Goal: Transaction & Acquisition: Purchase product/service

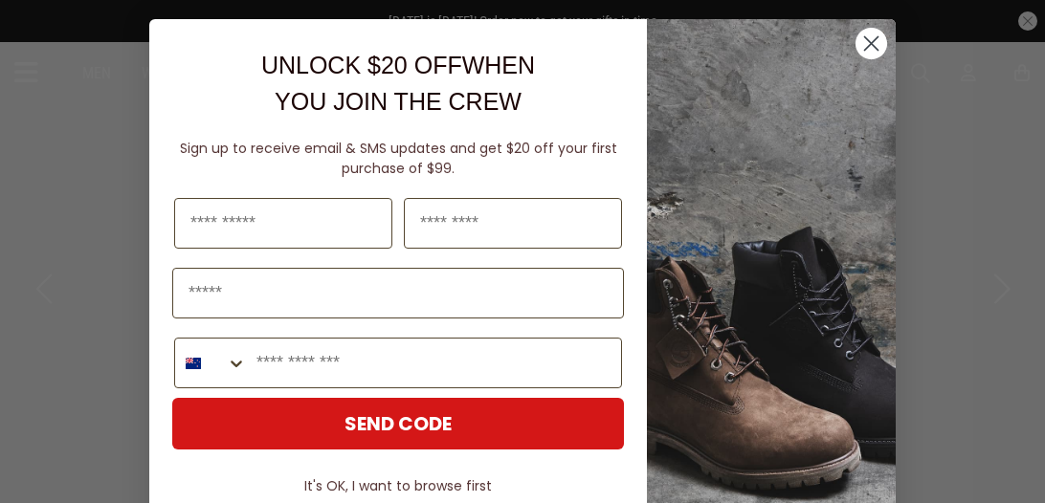
click at [876, 57] on circle "Close dialog" at bounding box center [871, 44] width 32 height 32
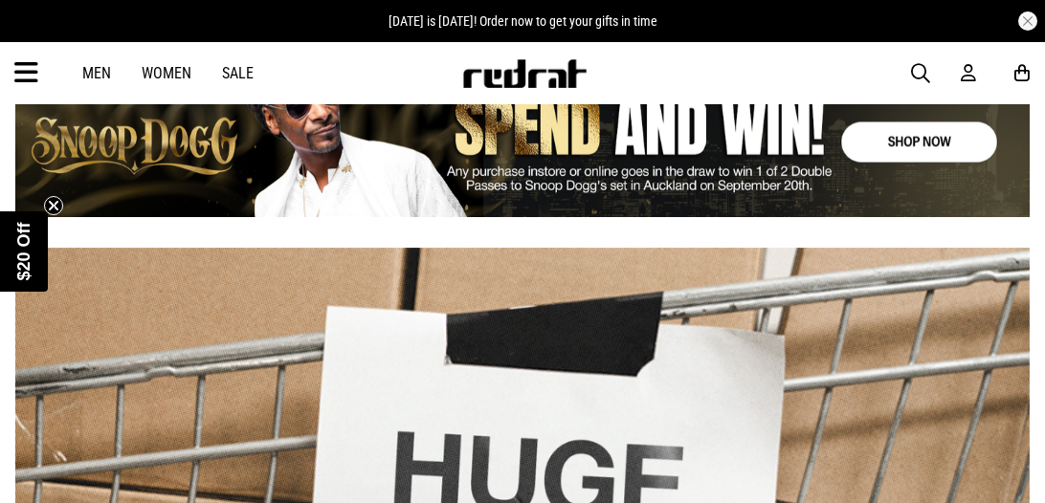
scroll to position [488, 0]
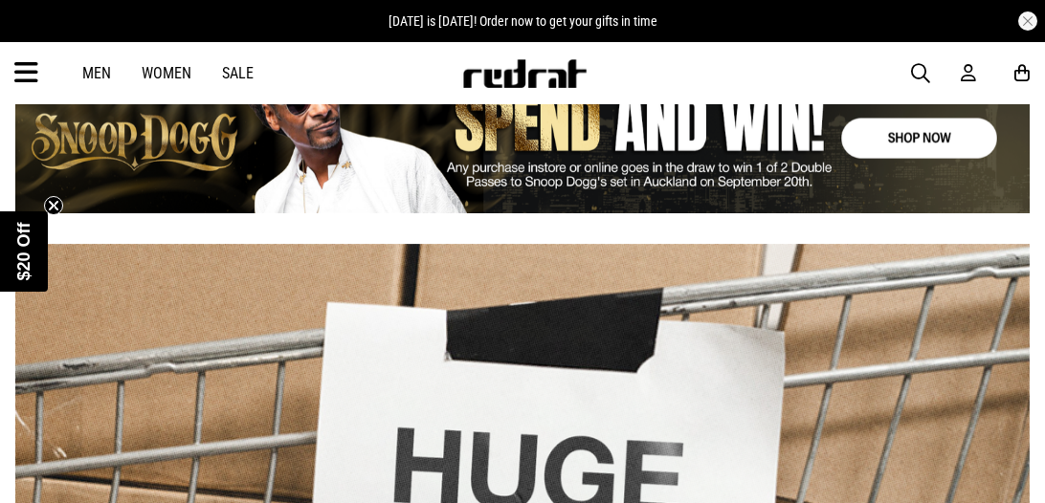
click at [105, 72] on link "Men" at bounding box center [96, 73] width 29 height 18
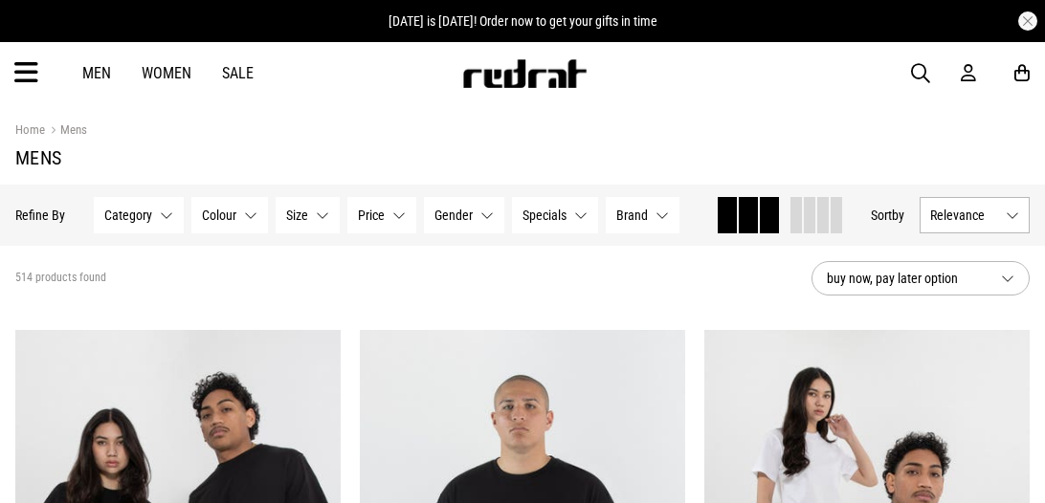
click at [124, 208] on span "Category" at bounding box center [128, 215] width 48 height 15
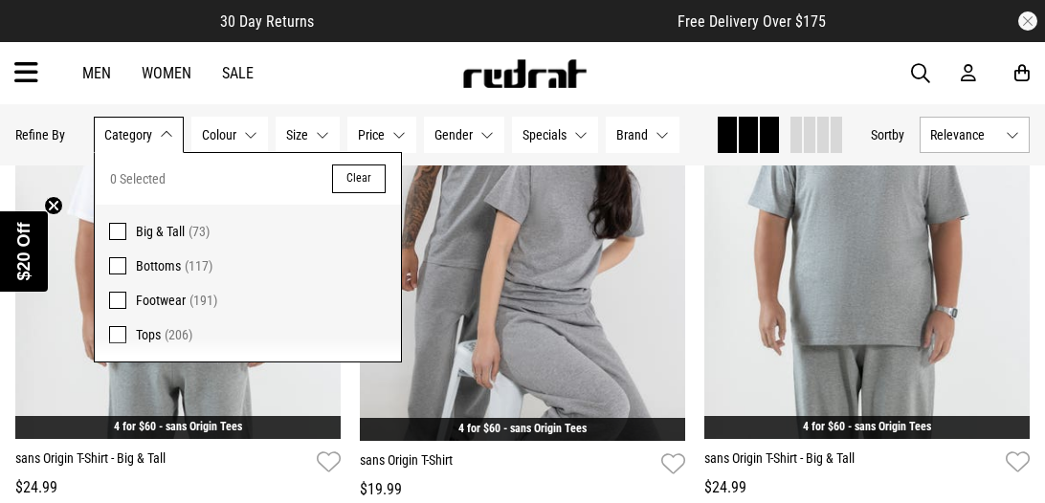
click at [285, 83] on div "Men Women Sale Sign in New Back Footwear Back Mens Back Womens Back Youth & Kid…" at bounding box center [522, 73] width 1045 height 62
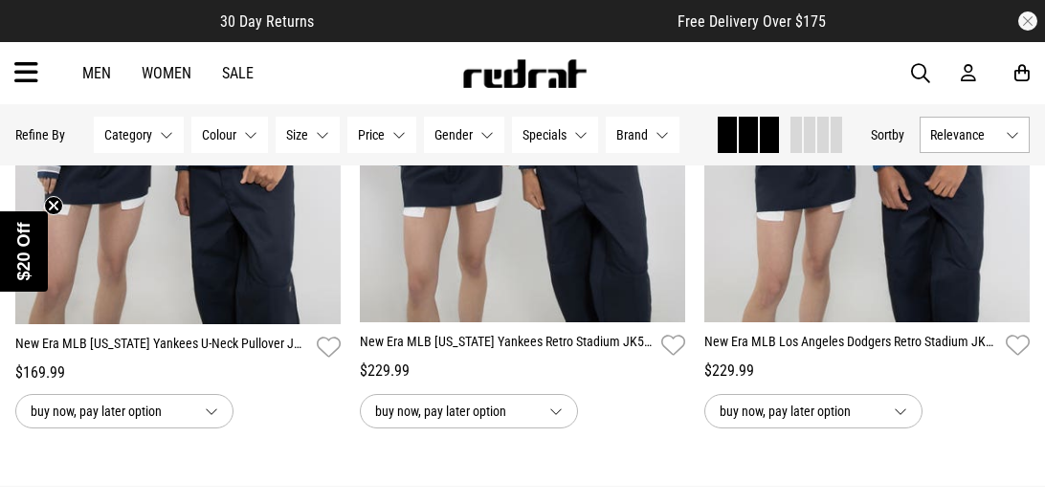
scroll to position [4639, 0]
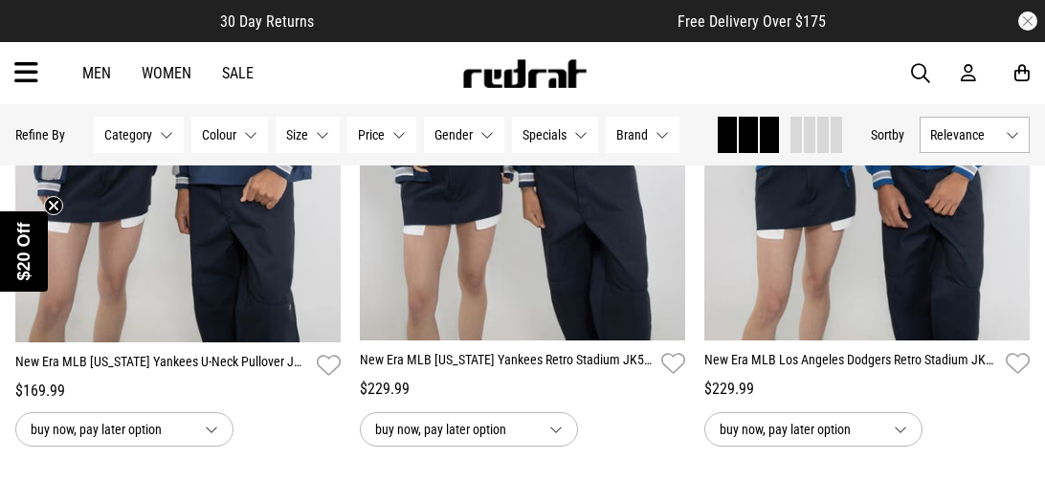
click at [301, 134] on span "Size" at bounding box center [297, 134] width 22 height 15
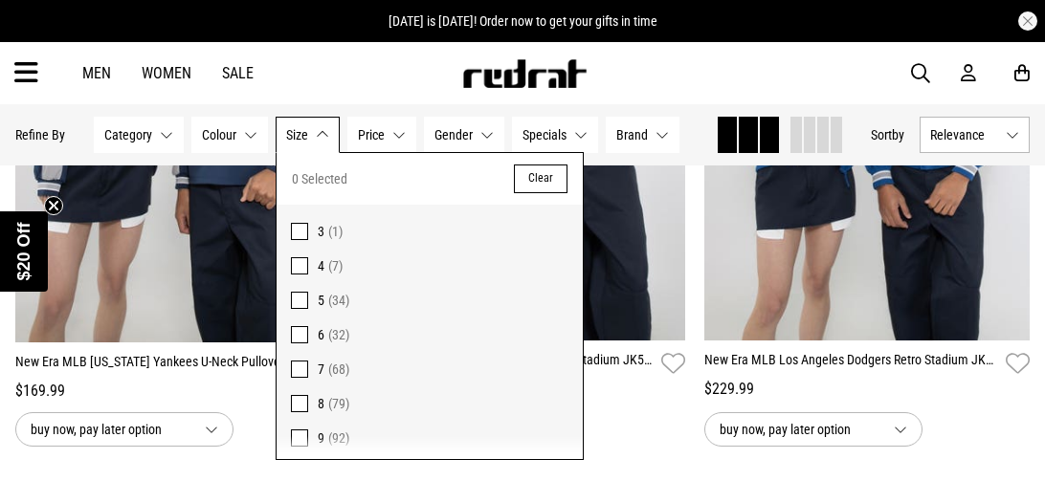
click at [301, 134] on span "Size" at bounding box center [297, 134] width 22 height 15
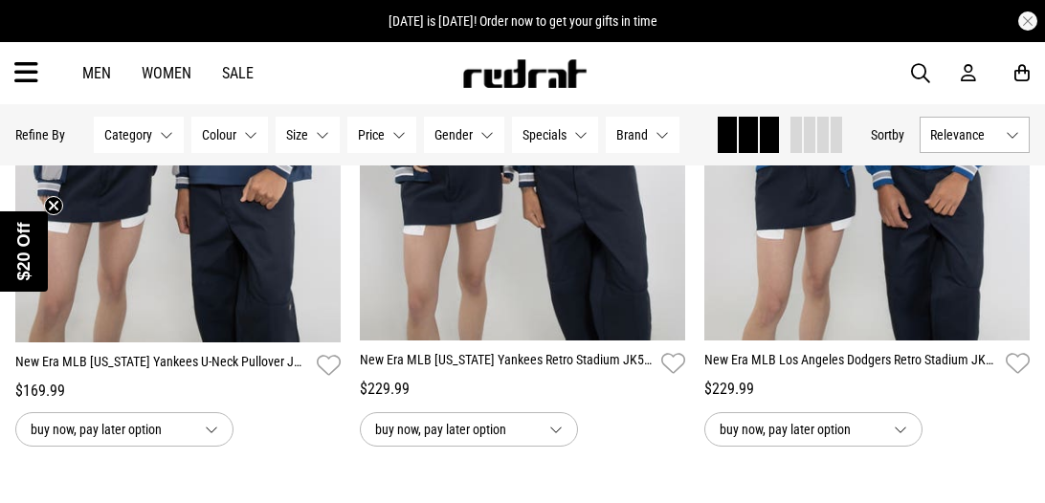
click at [113, 88] on div "Men Women Sale Sign in New Back Footwear Back Mens Back Womens Back Youth & Kid…" at bounding box center [522, 73] width 1045 height 62
click at [93, 72] on link "Men" at bounding box center [96, 73] width 29 height 18
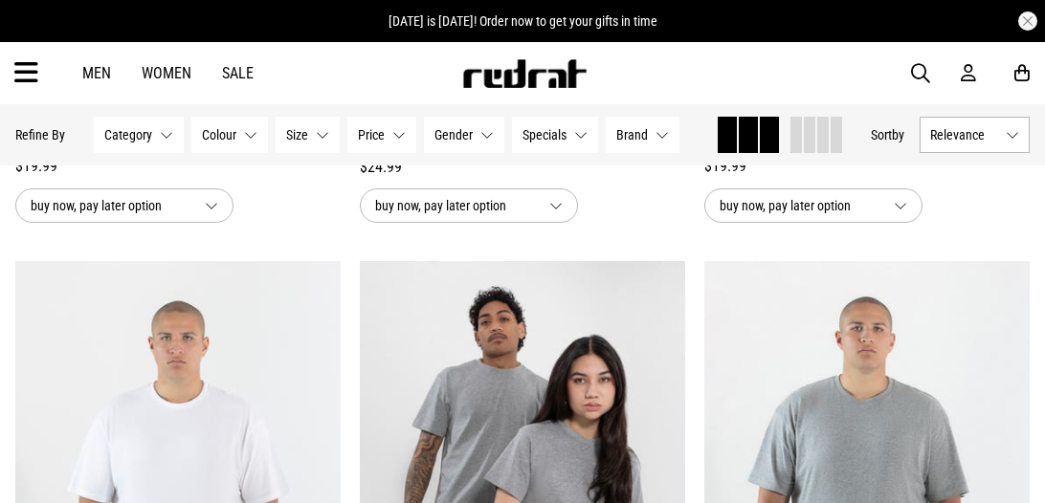
click at [625, 144] on button "Brand None selected" at bounding box center [643, 135] width 74 height 36
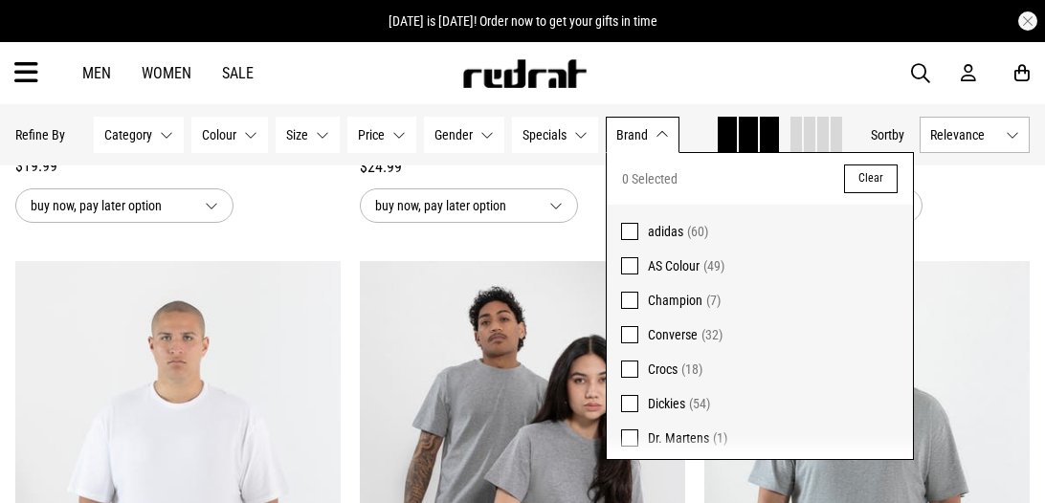
click at [641, 139] on span "Brand" at bounding box center [632, 134] width 32 height 15
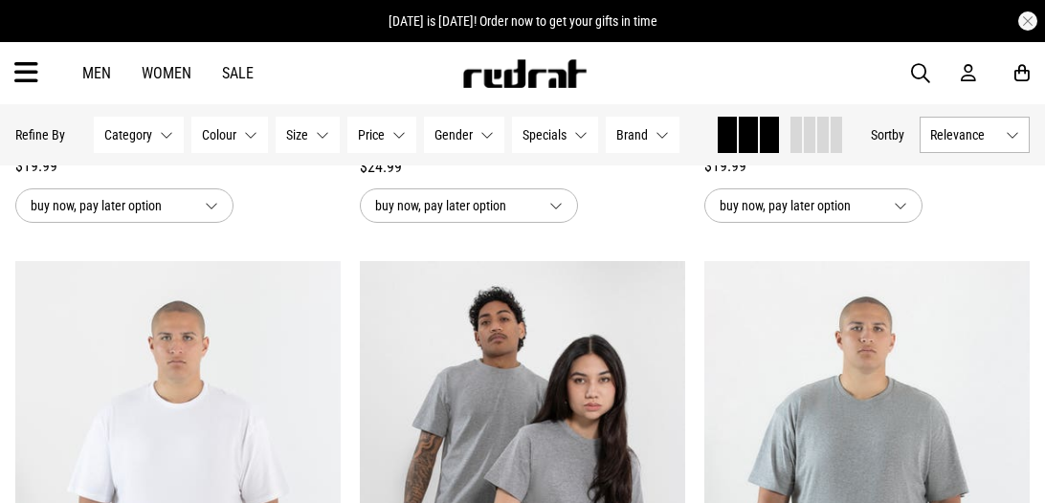
click at [29, 77] on icon at bounding box center [26, 73] width 24 height 32
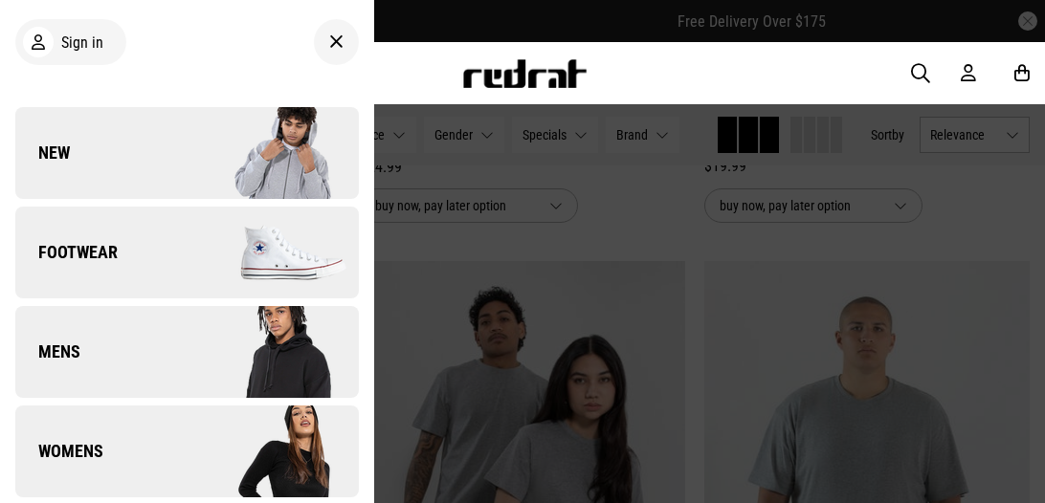
click at [122, 359] on link "Mens" at bounding box center [187, 352] width 344 height 92
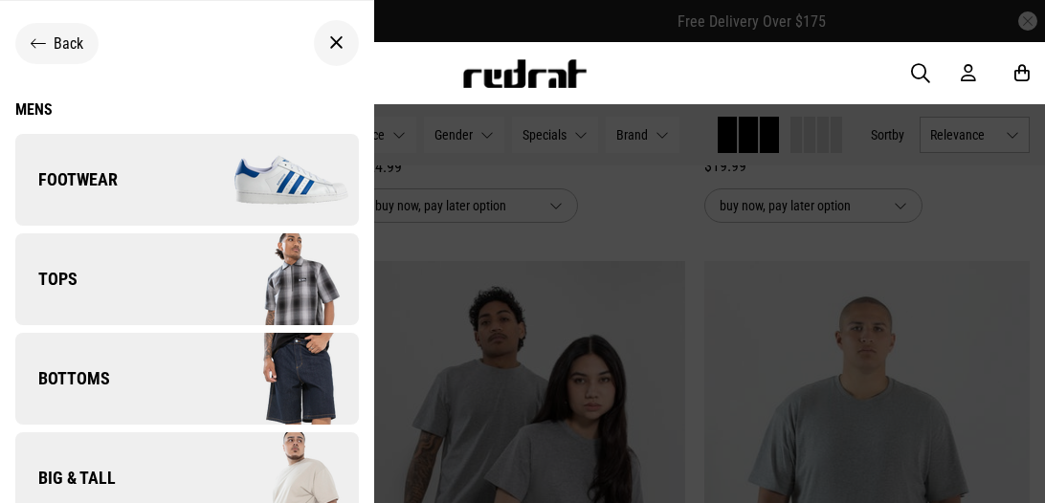
click at [158, 286] on link "Tops" at bounding box center [187, 279] width 344 height 92
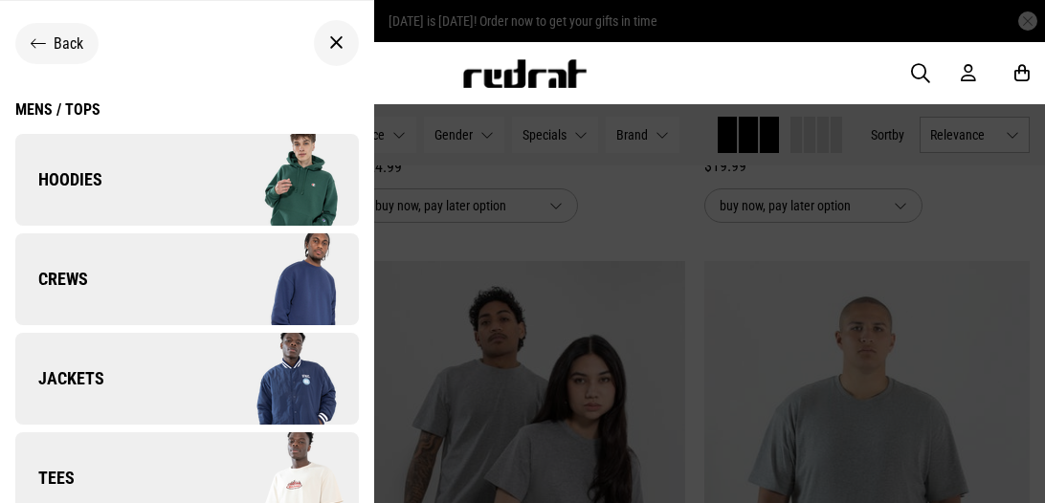
click at [153, 194] on link "Hoodies" at bounding box center [187, 180] width 344 height 92
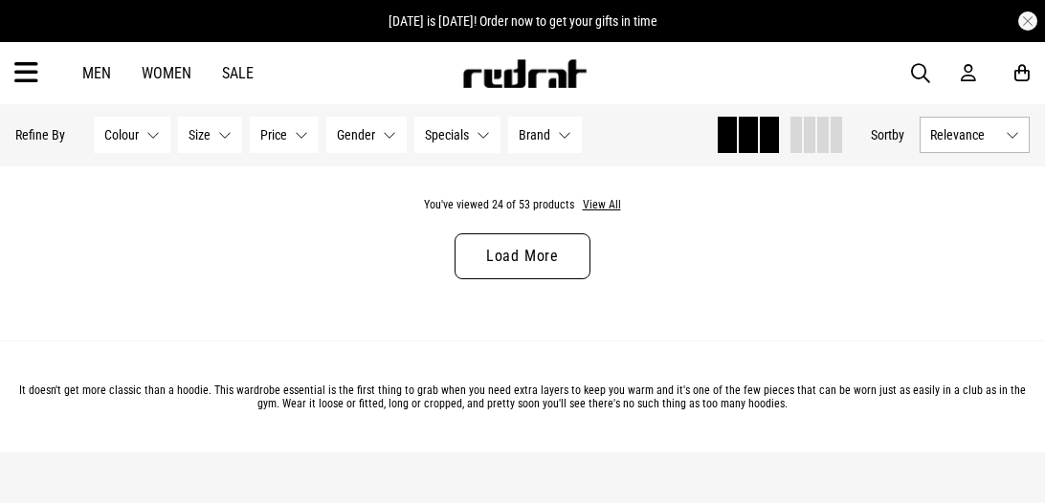
scroll to position [4976, 0]
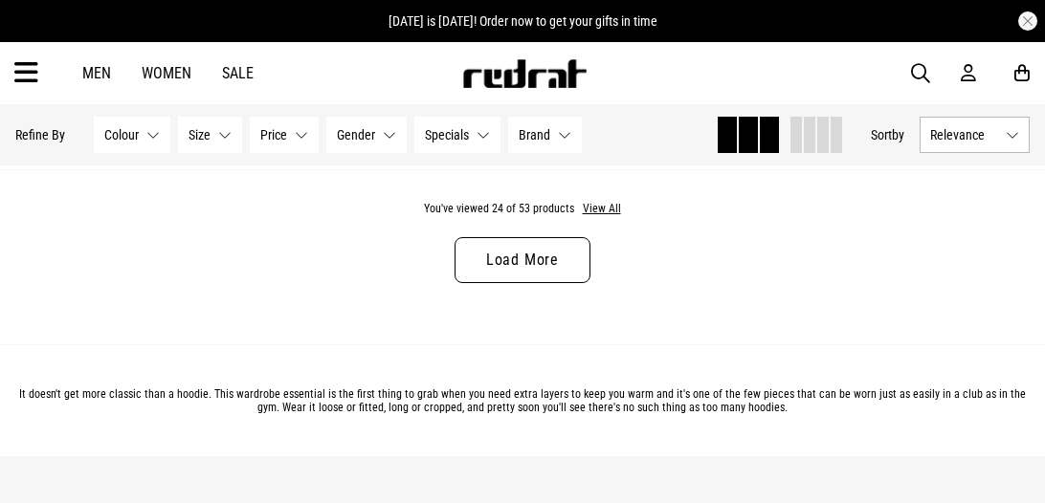
click at [512, 244] on link "Load More" at bounding box center [523, 260] width 136 height 46
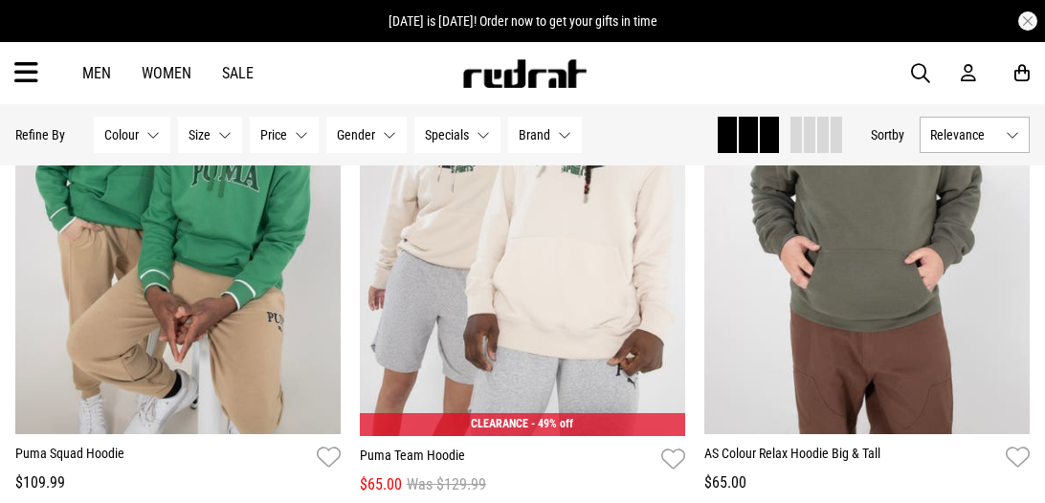
scroll to position [8745, 0]
